Goal: Navigation & Orientation: Find specific page/section

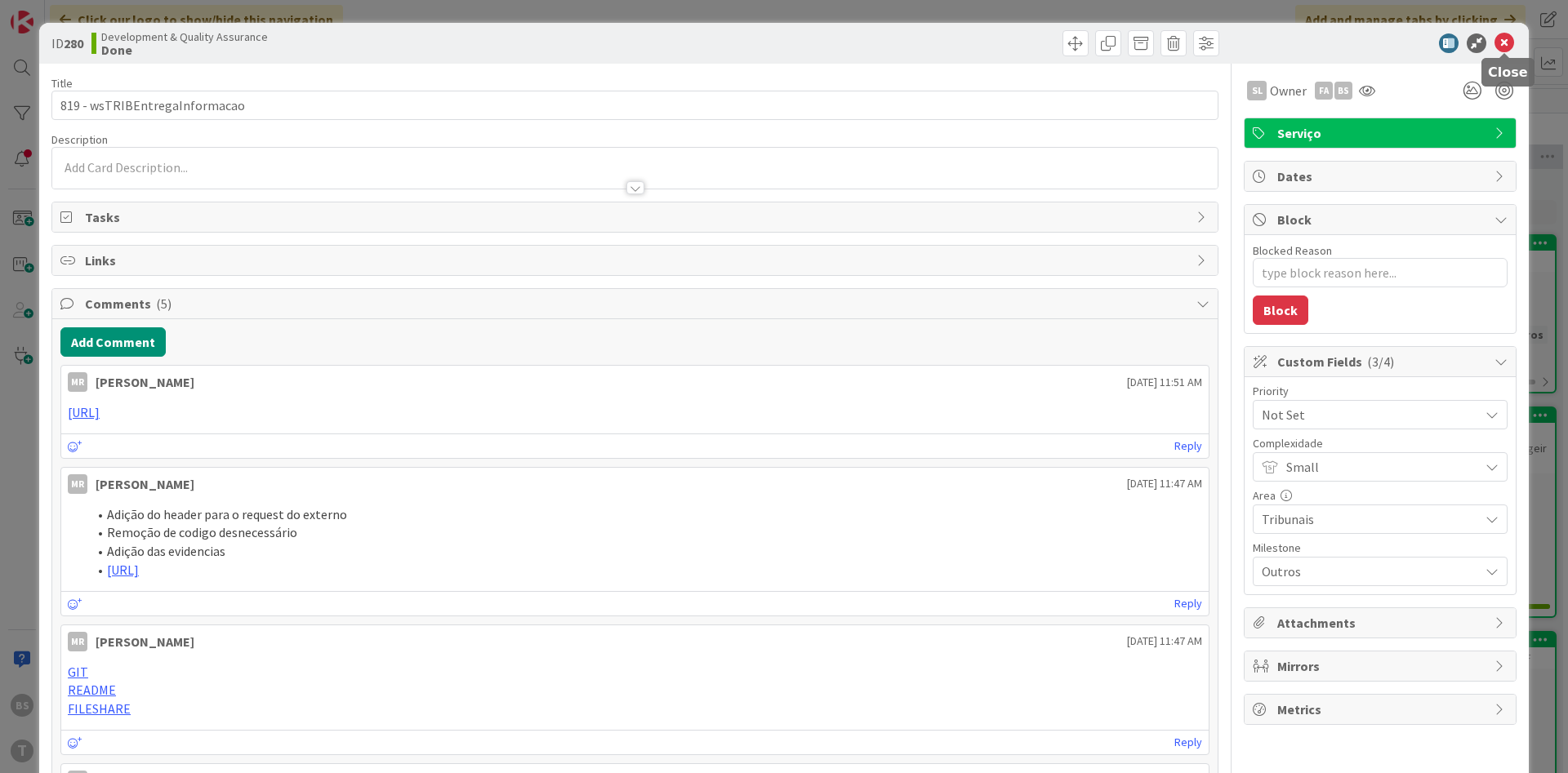
click at [1510, 33] on icon at bounding box center [1504, 43] width 19 height 19
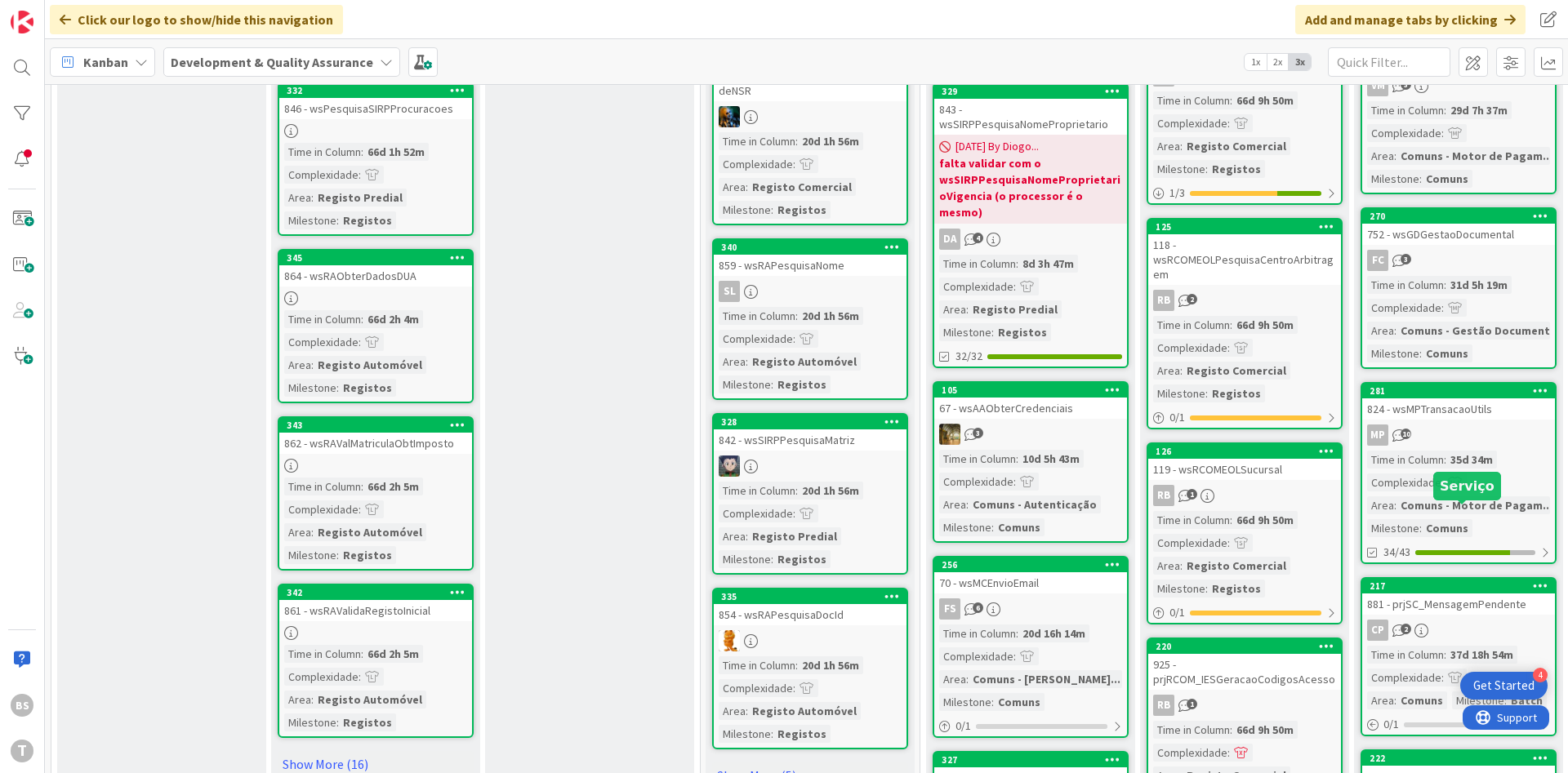
scroll to position [1543, 0]
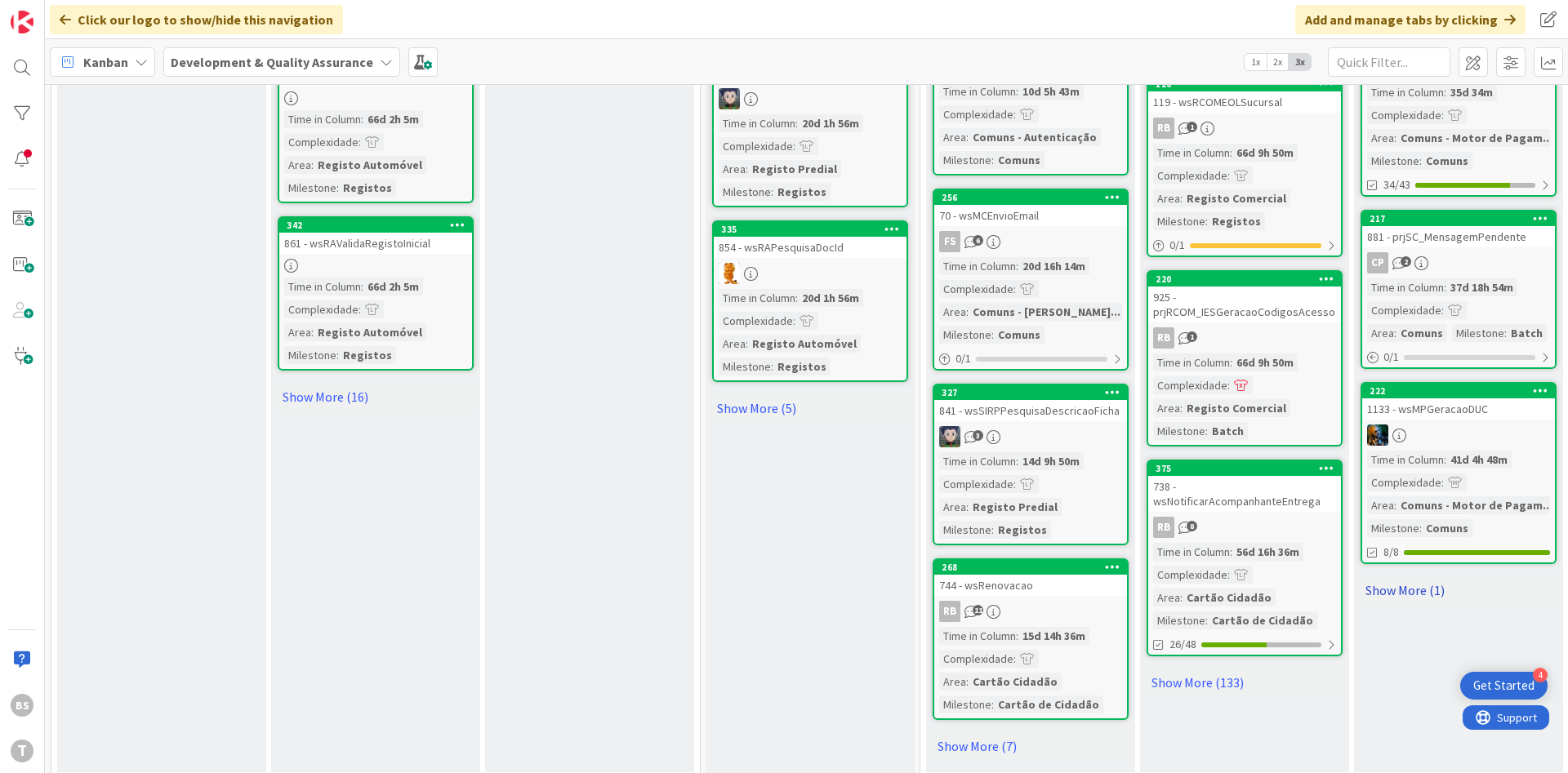
click at [1405, 578] on link "Show More (1)" at bounding box center [1459, 590] width 196 height 26
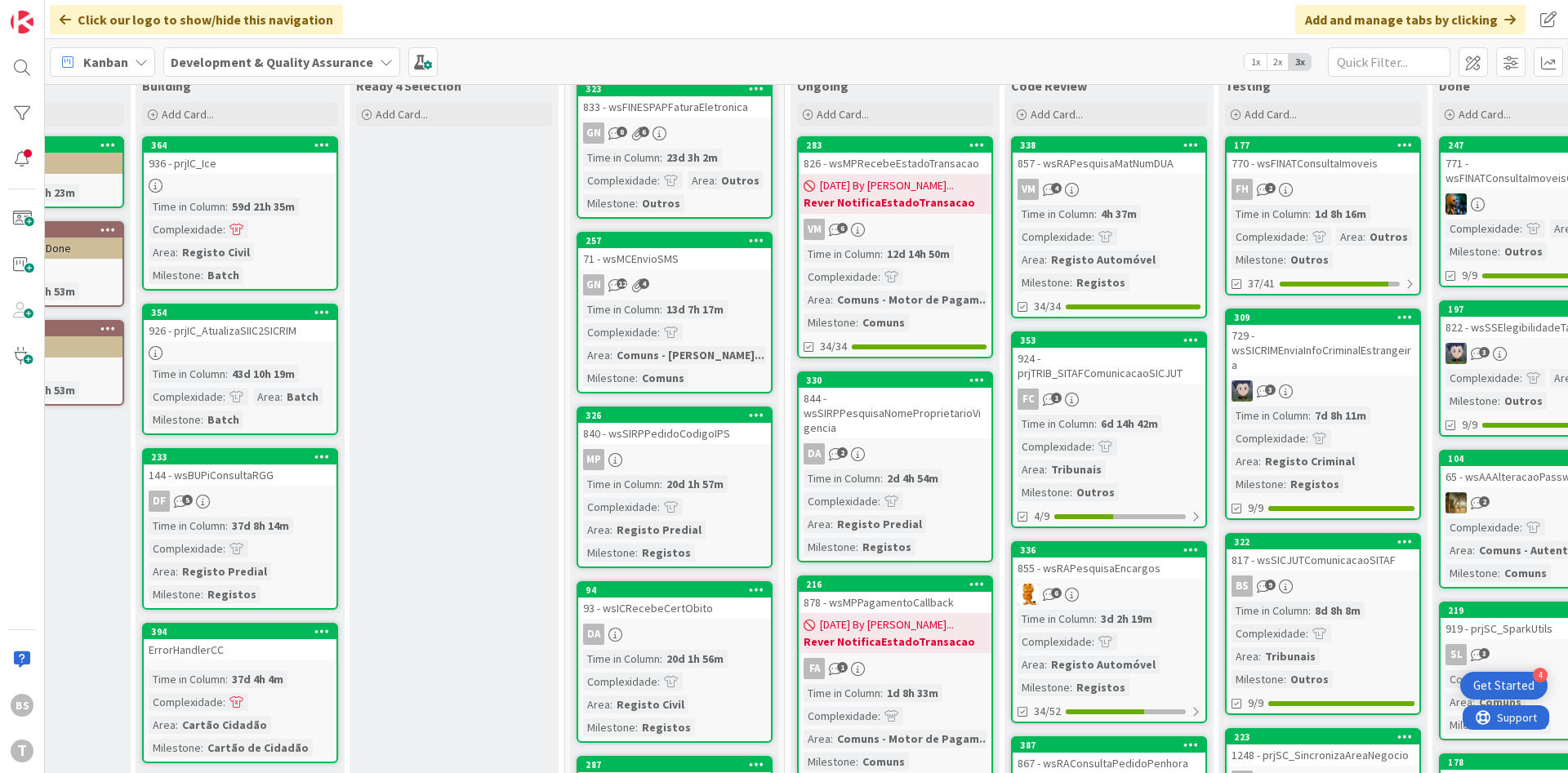
scroll to position [98, 308]
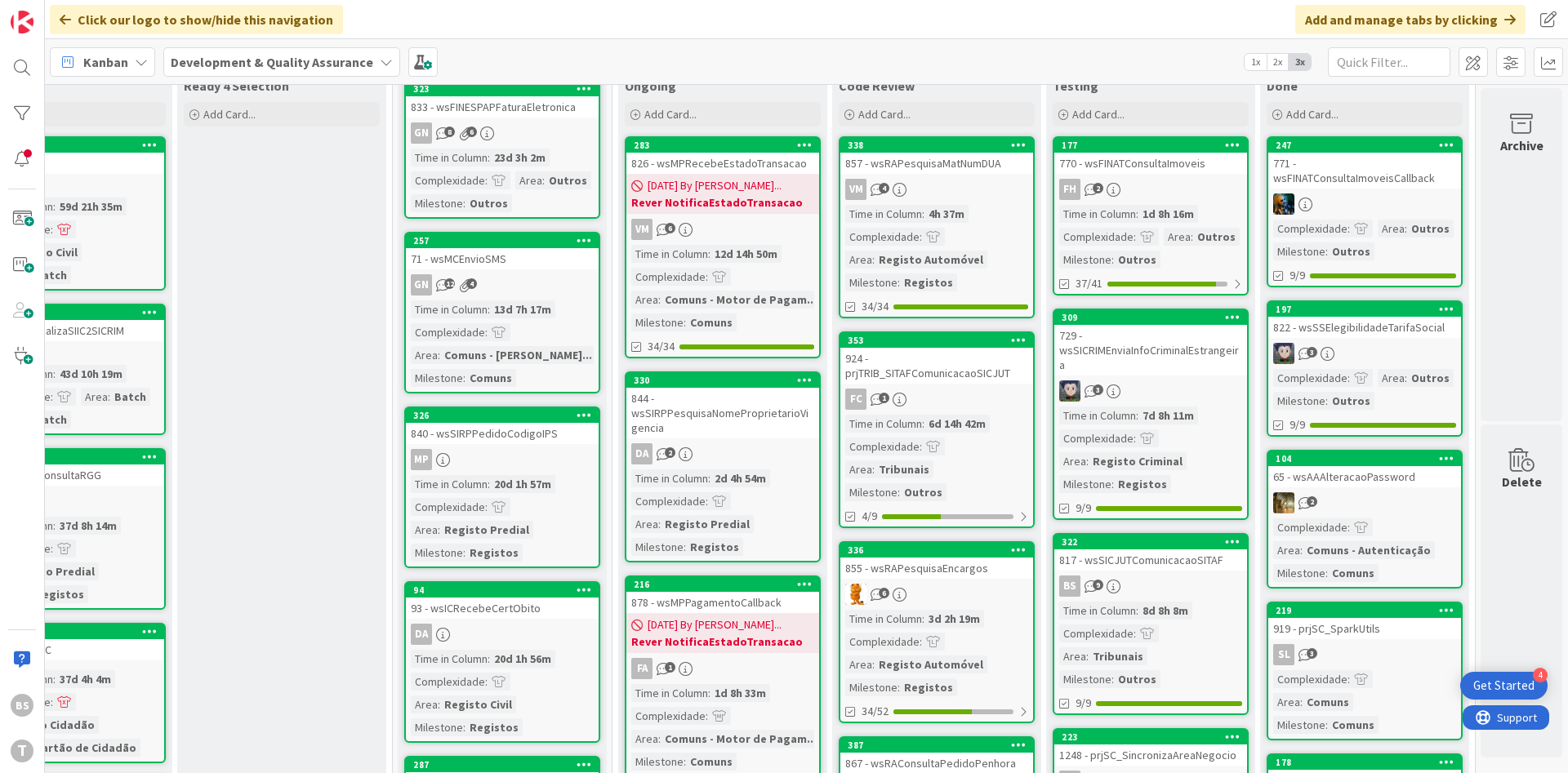
click at [1179, 364] on div "729 - wsSICRIMEnviaInfoCriminalEstrangeira" at bounding box center [1151, 350] width 193 height 51
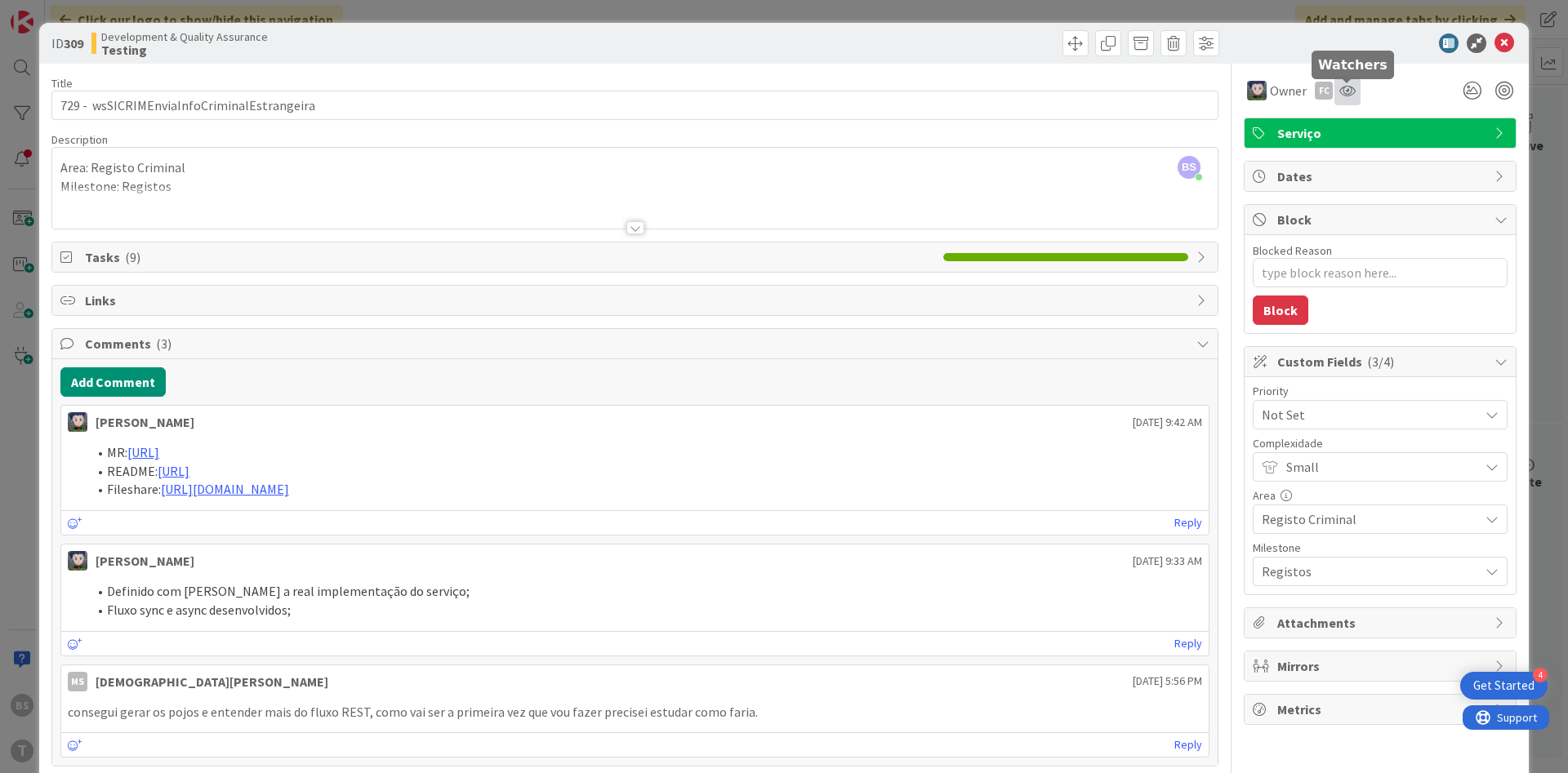
click at [1351, 88] on icon at bounding box center [1347, 89] width 17 height 13
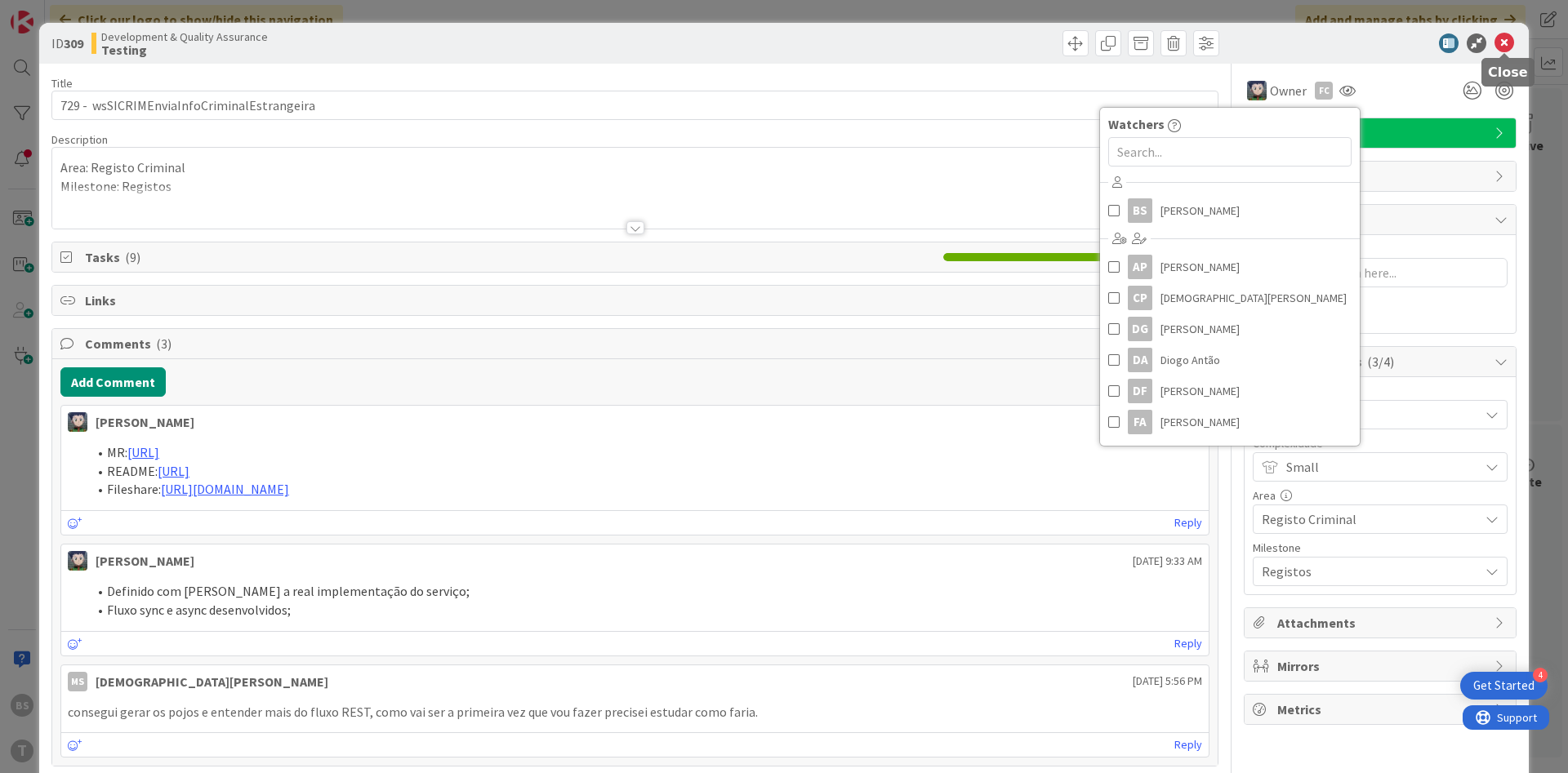
click at [1511, 45] on icon at bounding box center [1504, 43] width 19 height 19
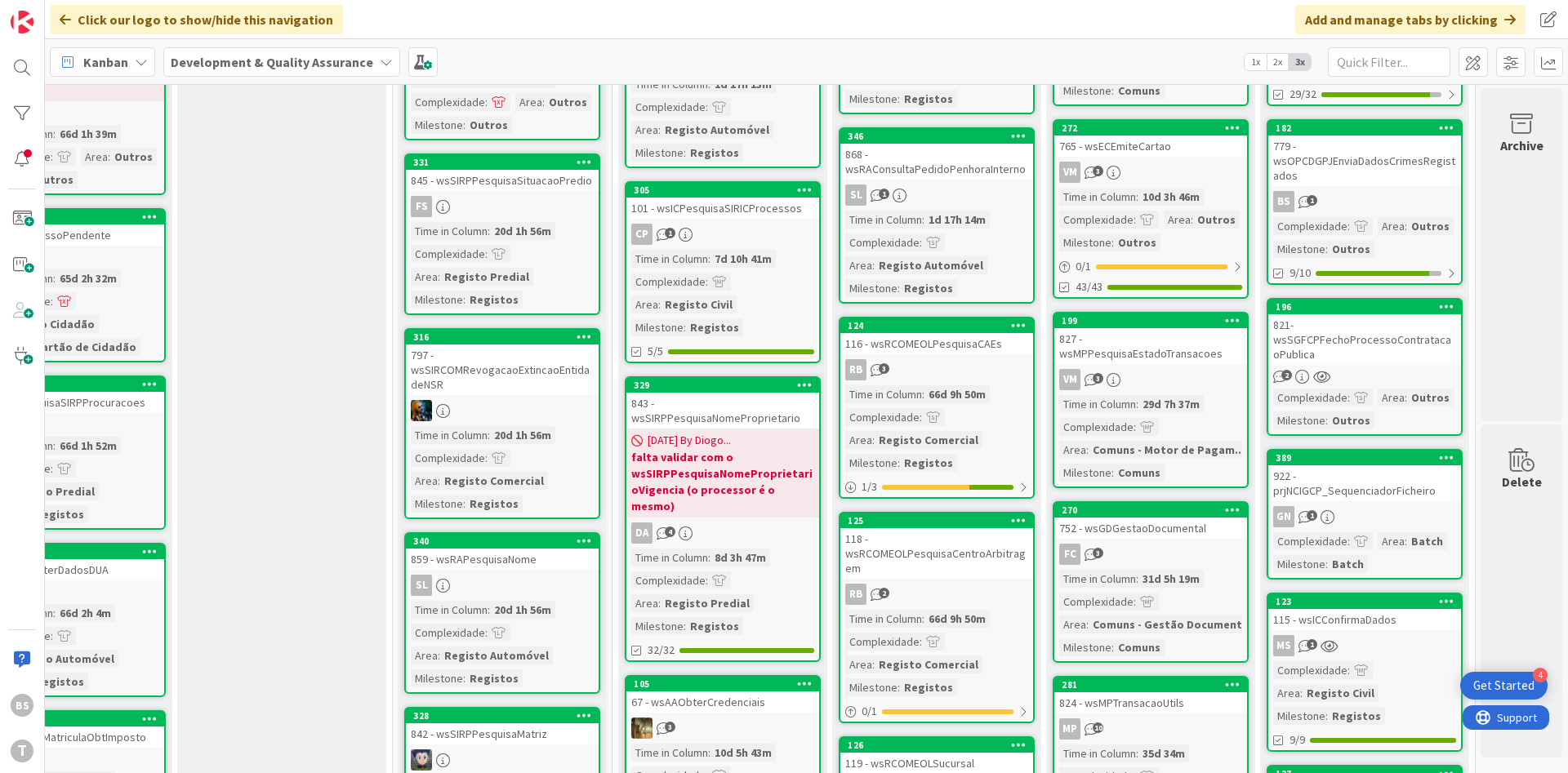
scroll to position [1372, 308]
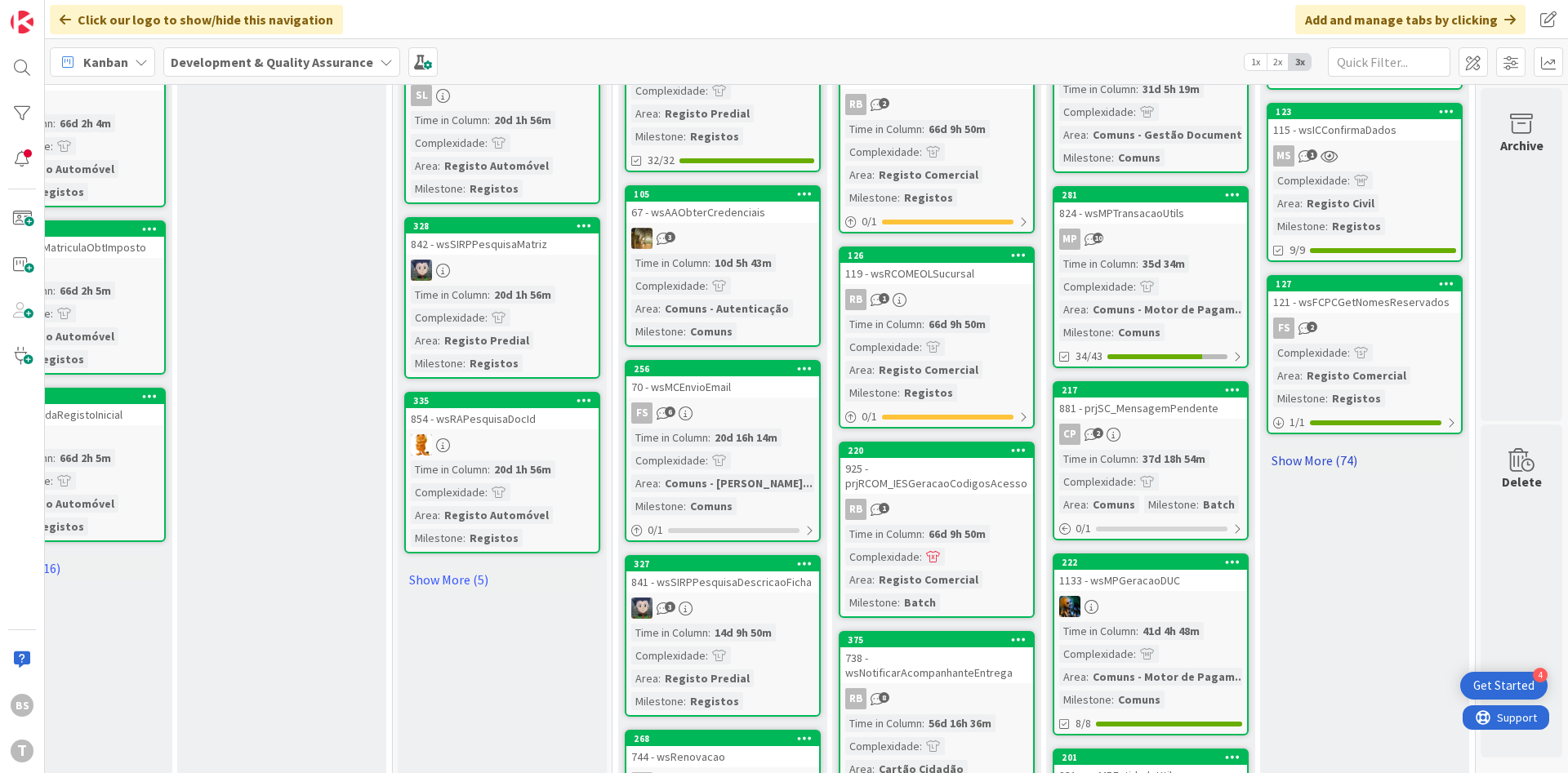
click at [1332, 447] on link "Show More (74)" at bounding box center [1365, 460] width 196 height 26
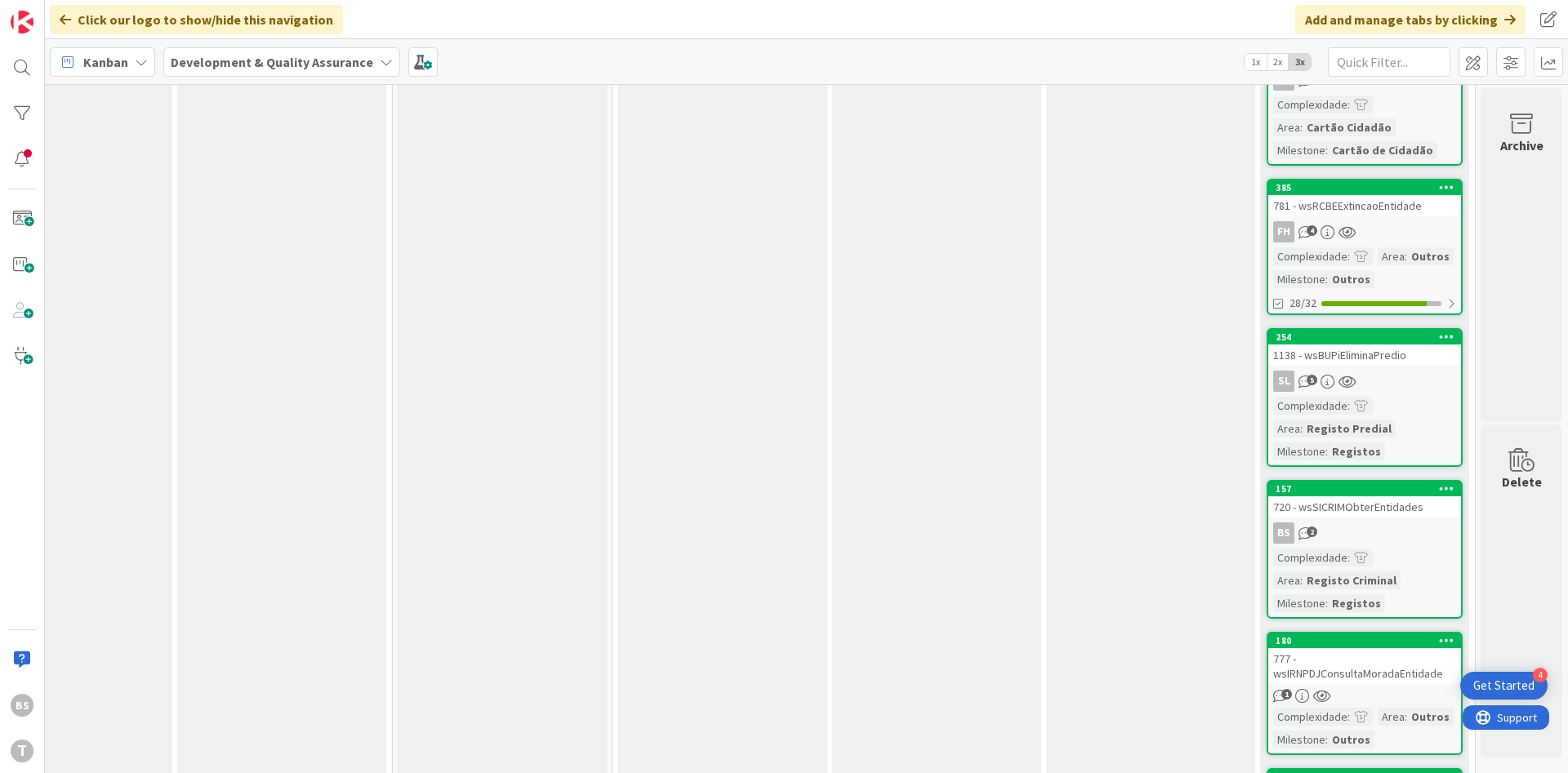
scroll to position [3625, 308]
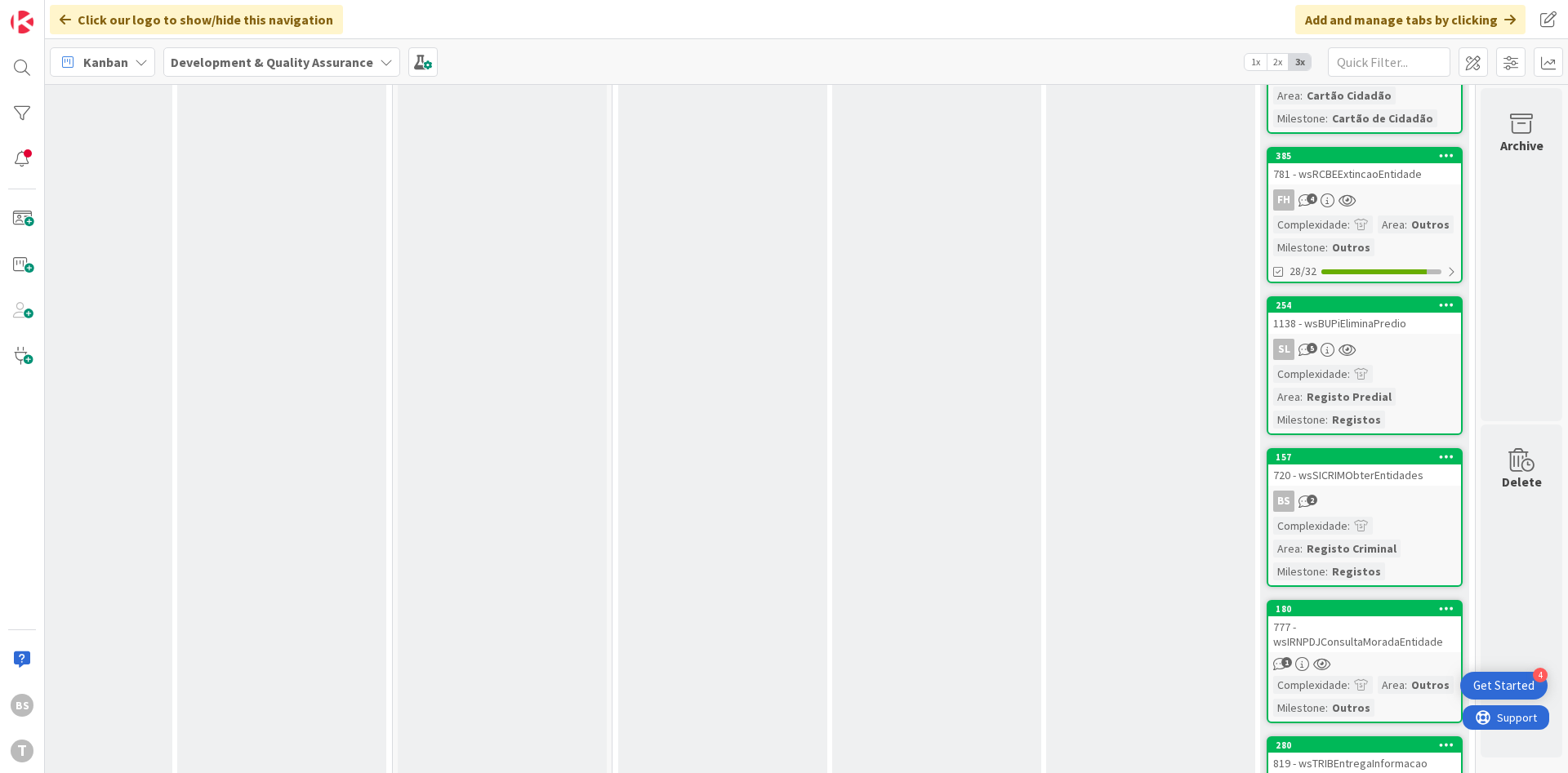
click at [1379, 338] on div "SL 5" at bounding box center [1365, 349] width 193 height 21
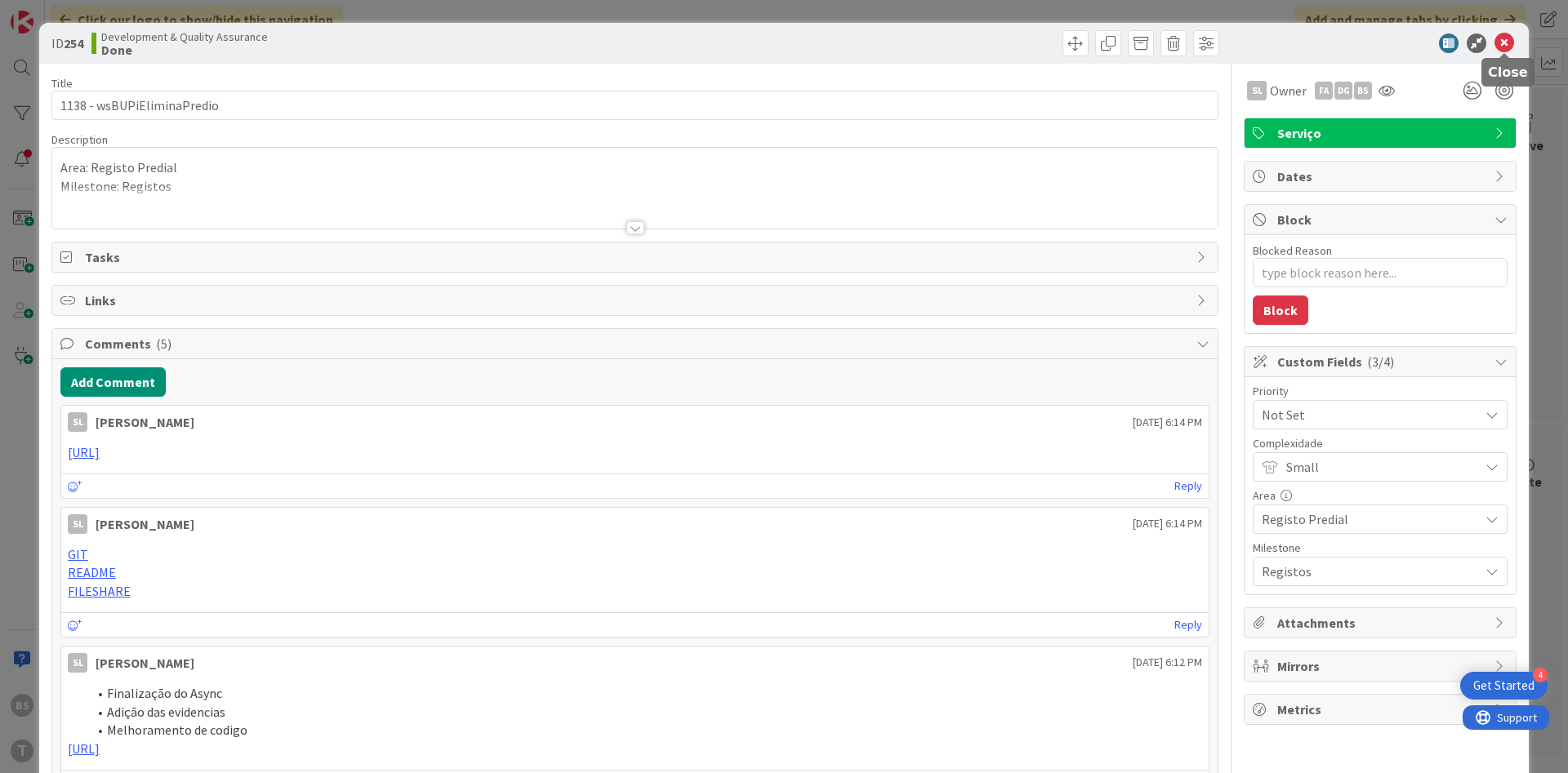
click at [1503, 36] on icon at bounding box center [1504, 43] width 19 height 19
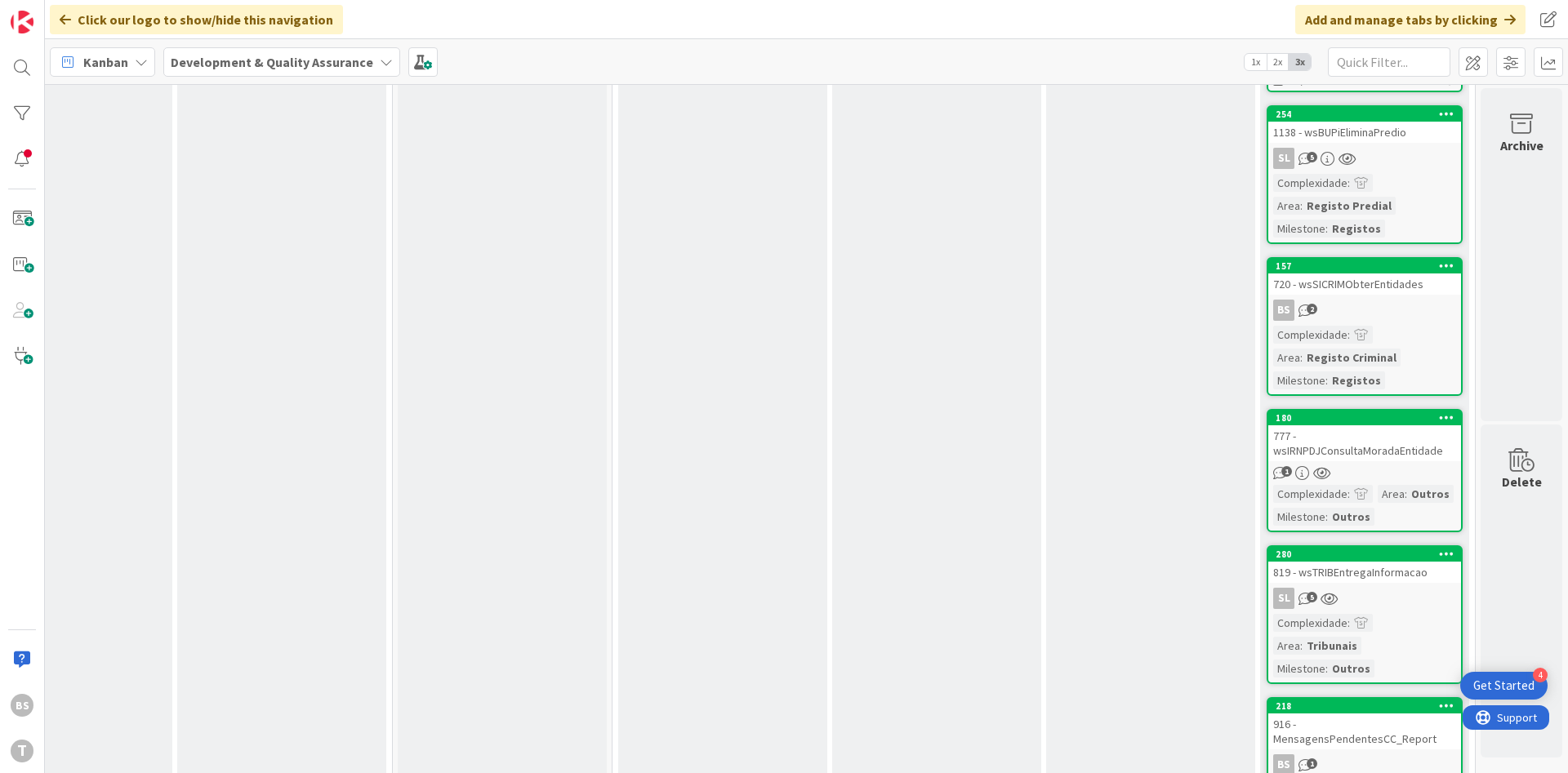
scroll to position [3820, 308]
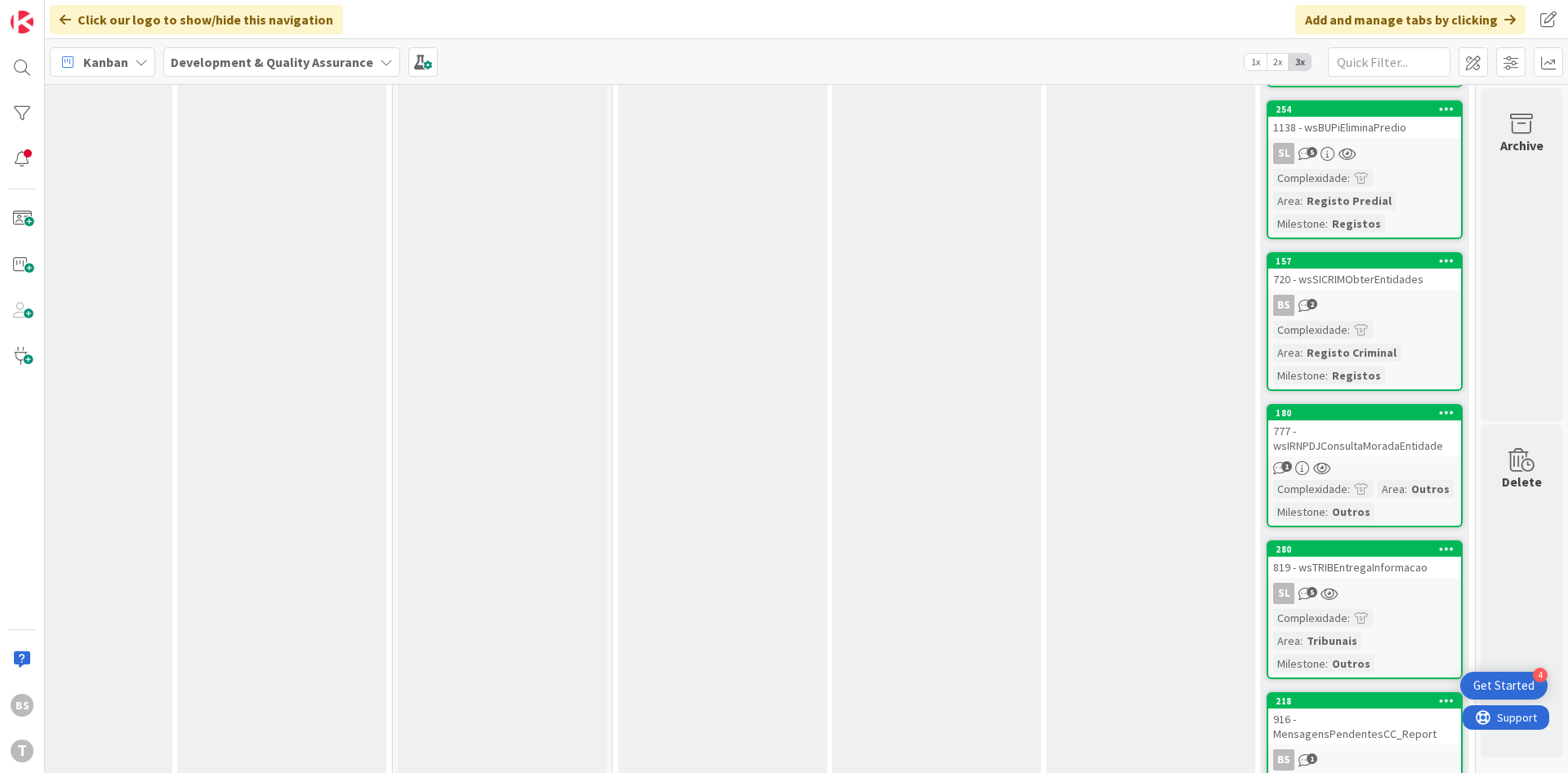
click at [1408, 582] on div "SL 5" at bounding box center [1365, 593] width 193 height 21
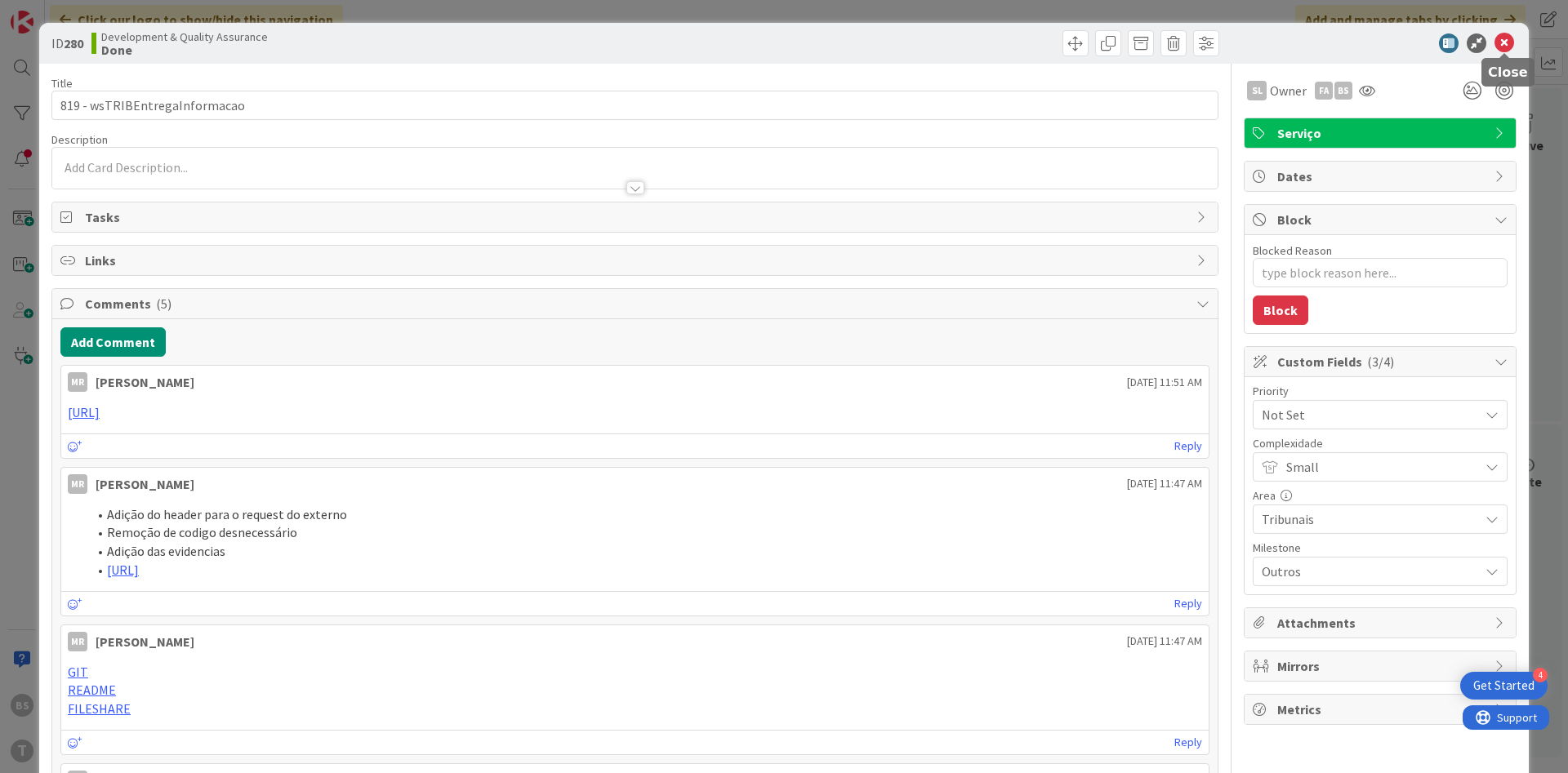
click at [1504, 36] on icon at bounding box center [1504, 43] width 19 height 19
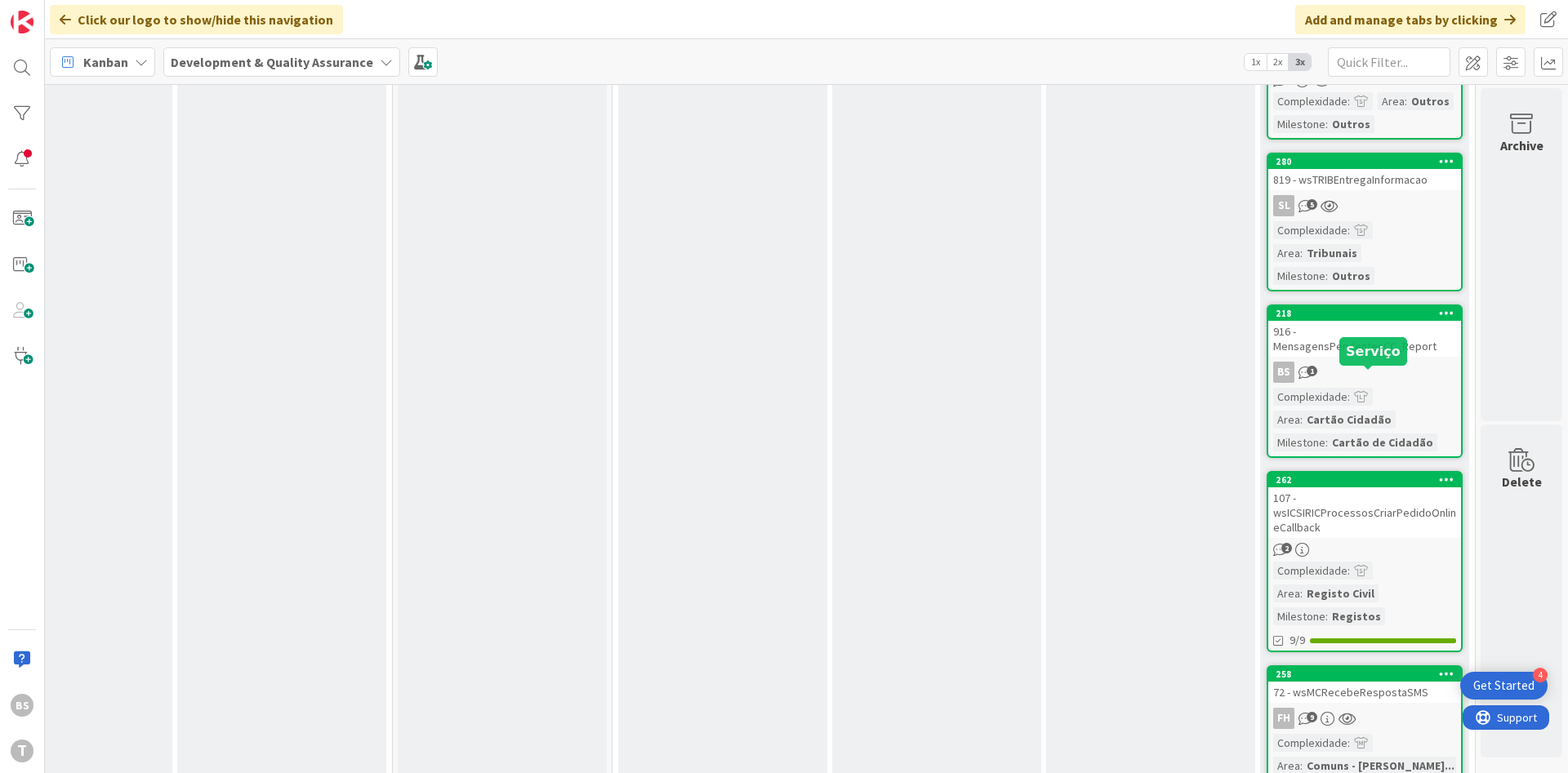
scroll to position [4212, 308]
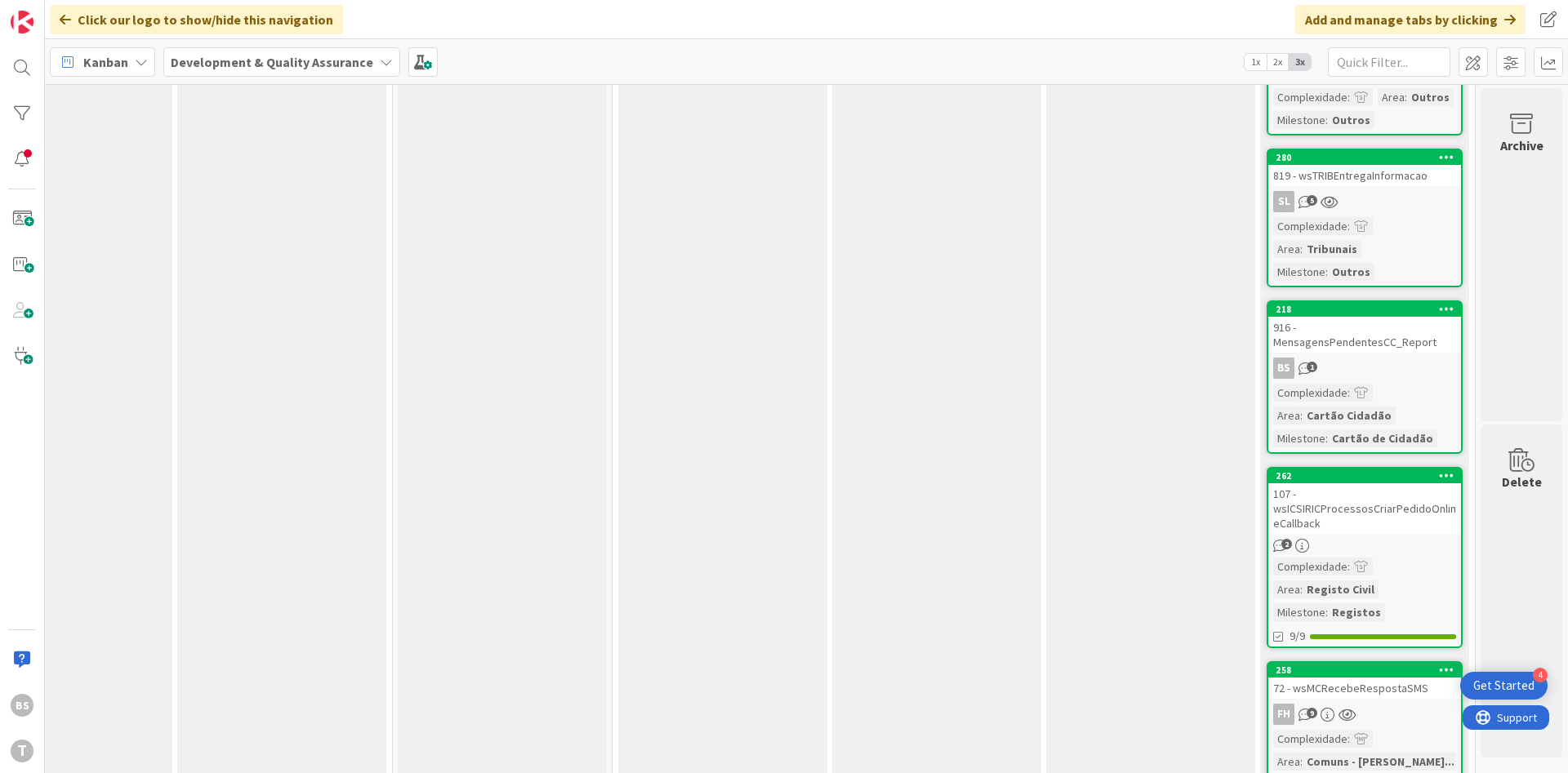
click at [1403, 483] on div "107 - wsICSIRICProcessosCriarPedidoOnlineCallback" at bounding box center [1365, 509] width 193 height 51
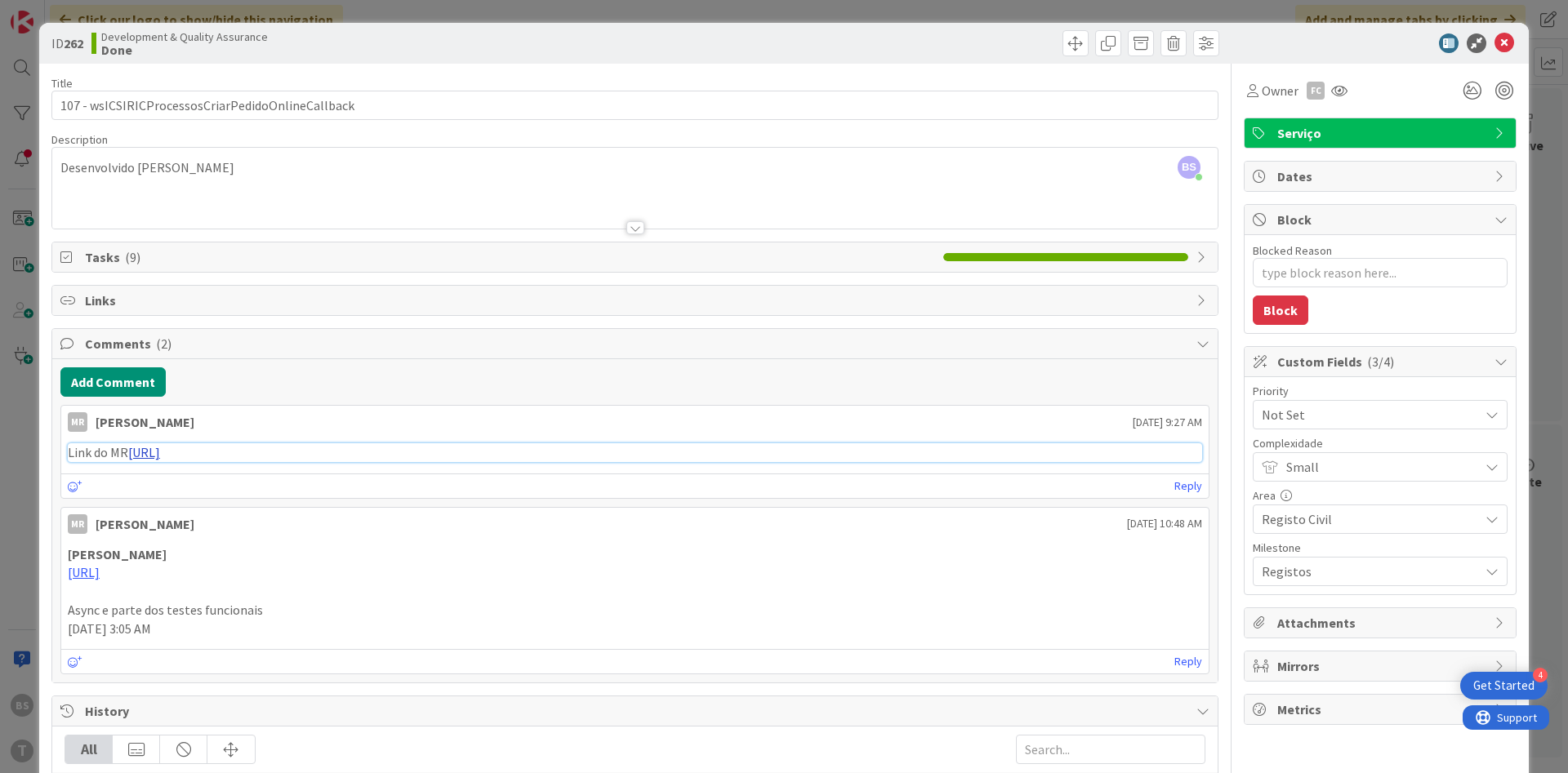
click at [160, 453] on link "https://gitlab.apps.ktools.justica.local/naspp/esb/apps/reg/wsicsiricprocessosc…" at bounding box center [144, 452] width 32 height 17
click at [1335, 89] on icon at bounding box center [1339, 89] width 17 height 13
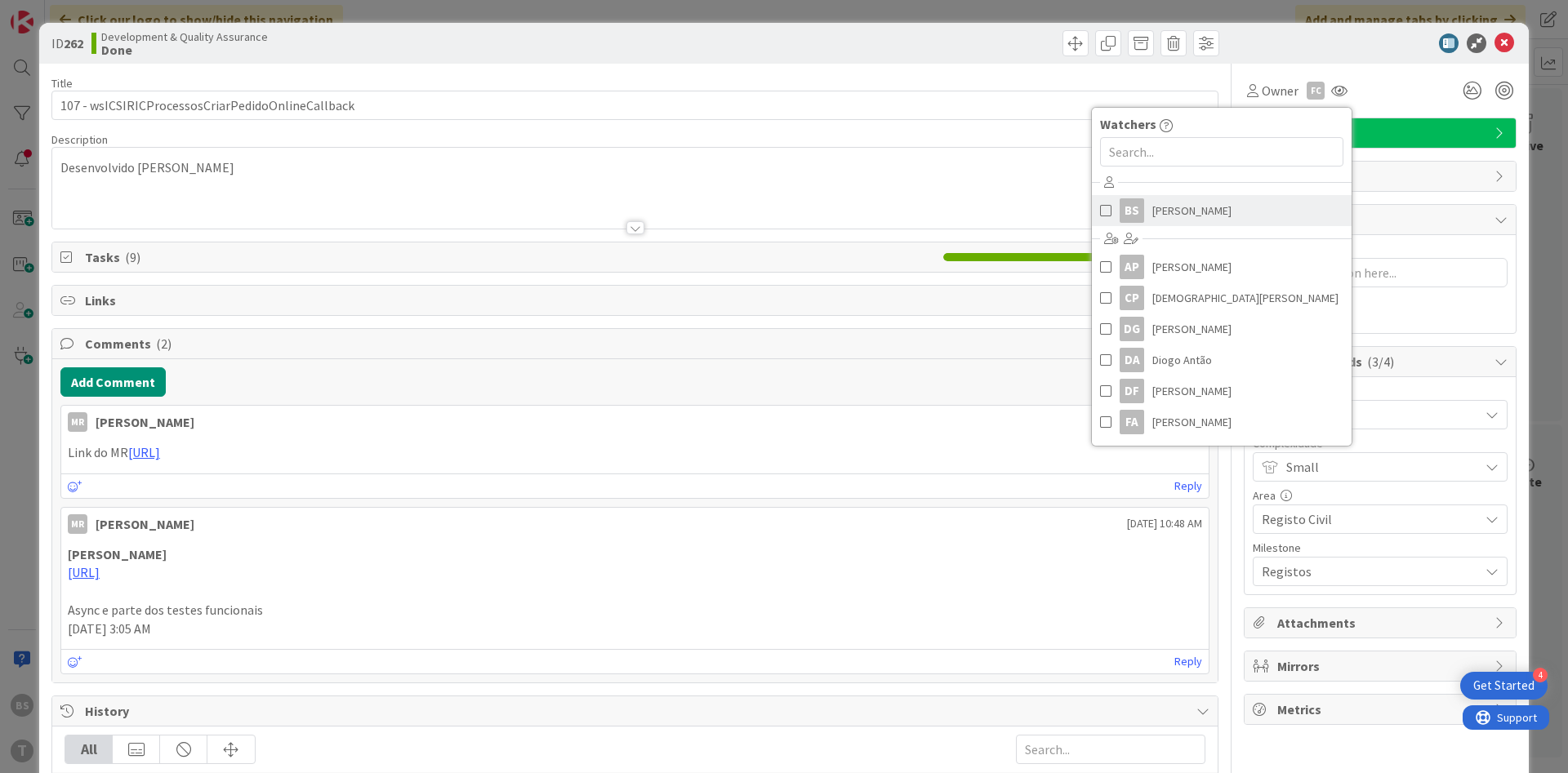
click at [1174, 221] on span "Bruno Souza" at bounding box center [1192, 210] width 79 height 24
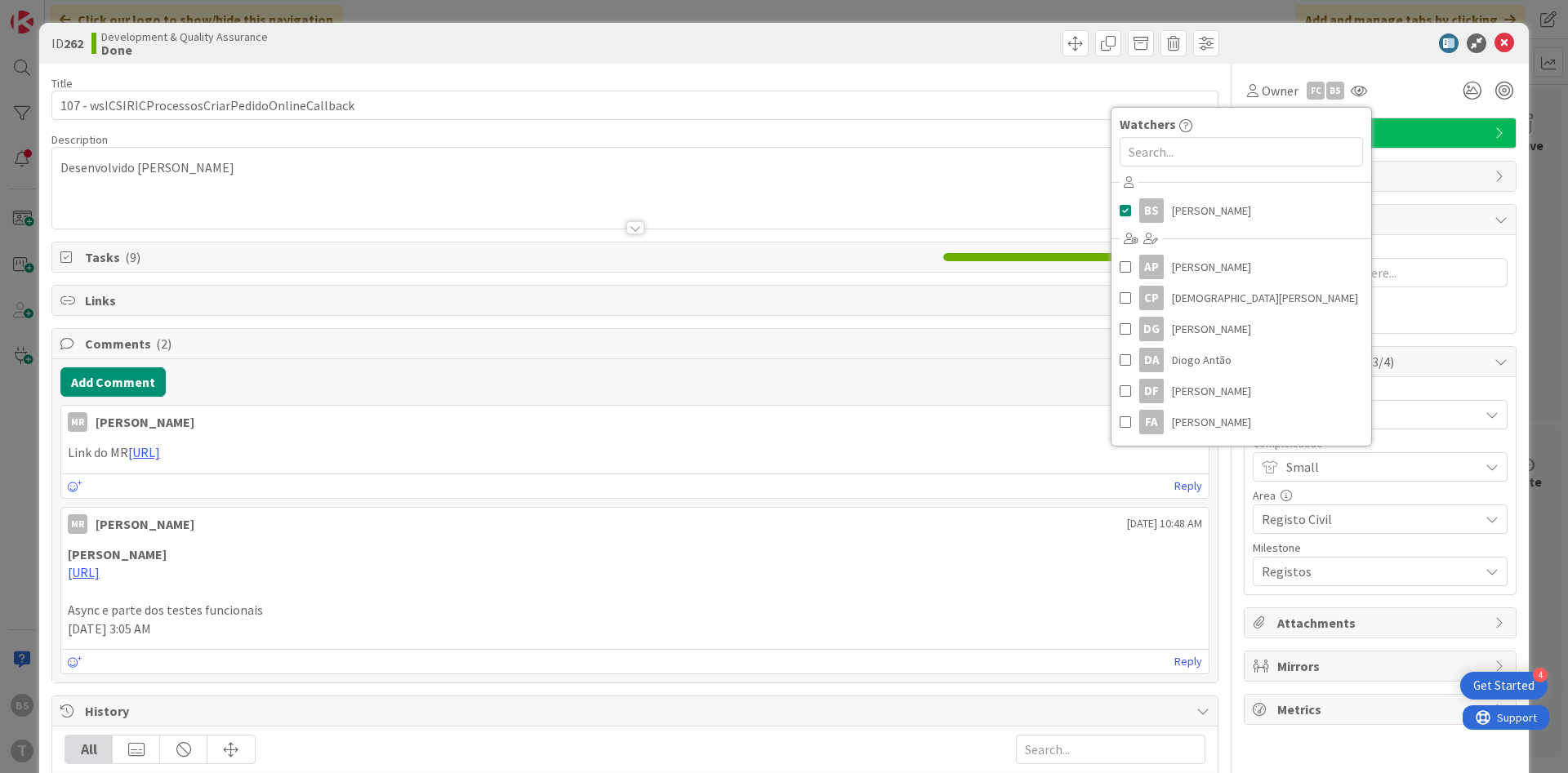
click at [852, 155] on div "BS Bruno Souza just joined Desenvolvido pelo Giovanni" at bounding box center [635, 188] width 1165 height 81
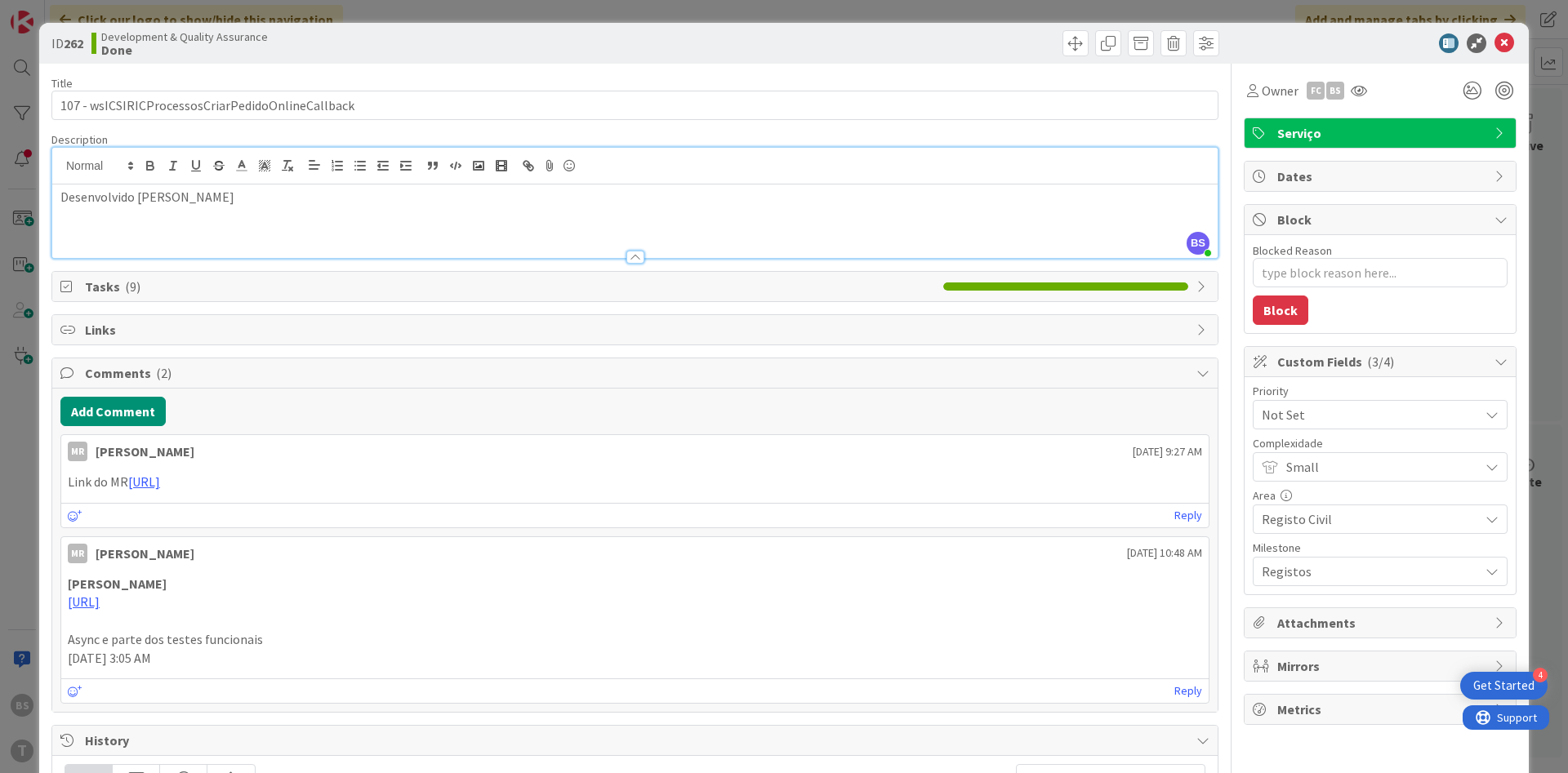
type textarea "x"
